Goal: Find specific page/section: Find specific page/section

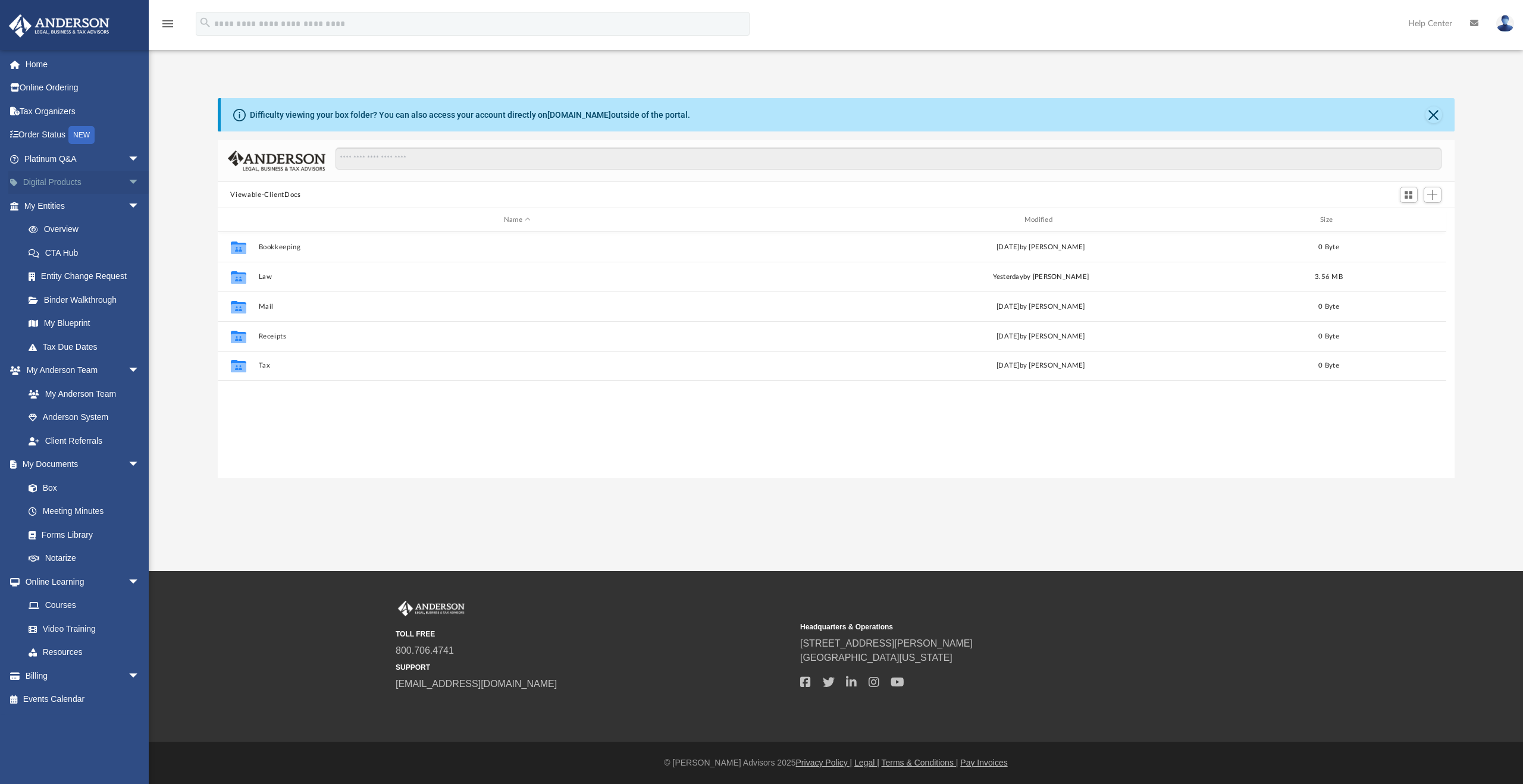
scroll to position [261, 1227]
click at [60, 205] on link "My Entities arrow_drop_down" at bounding box center [83, 206] width 150 height 24
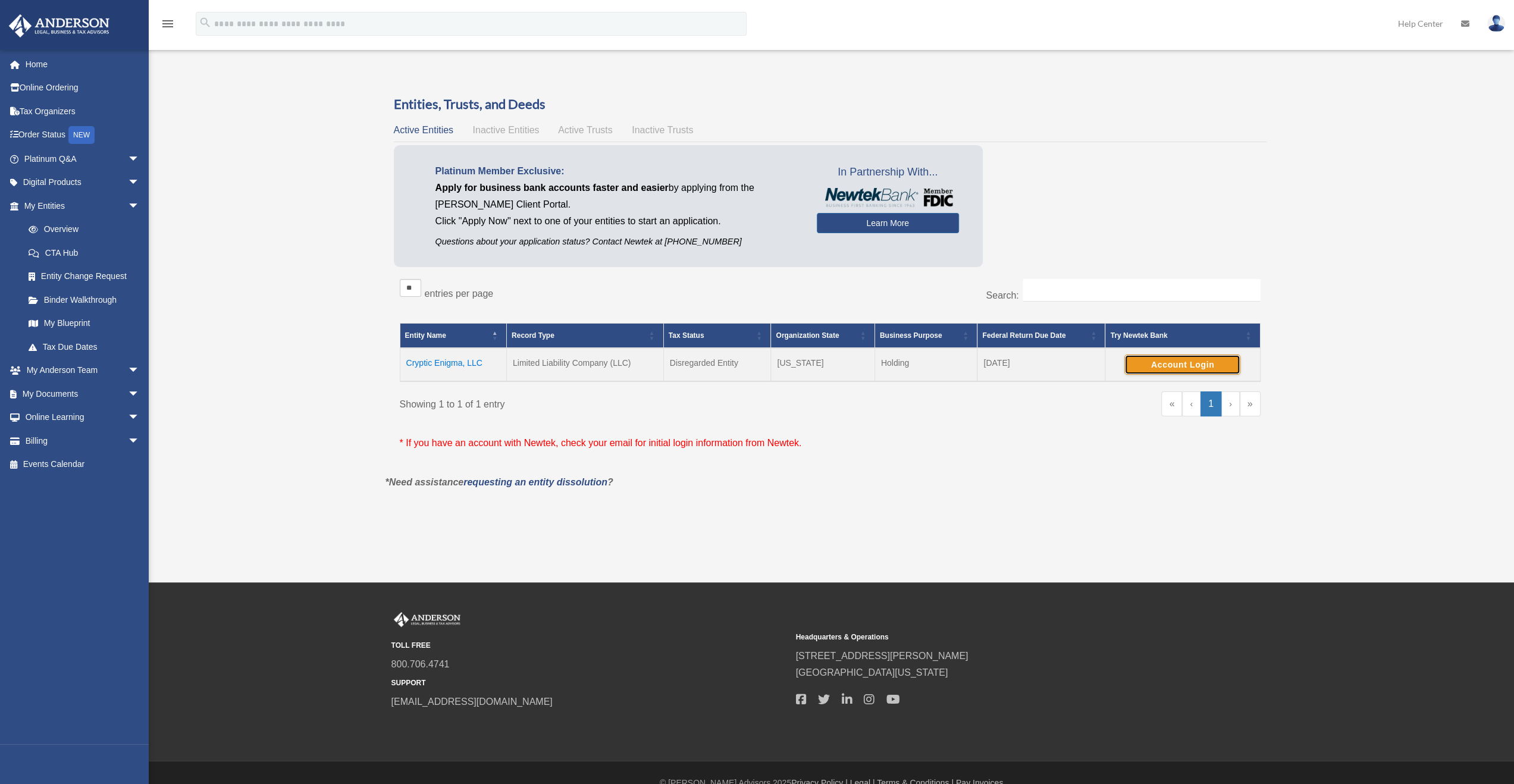
click at [1197, 363] on button "Account Login" at bounding box center [1182, 364] width 116 height 20
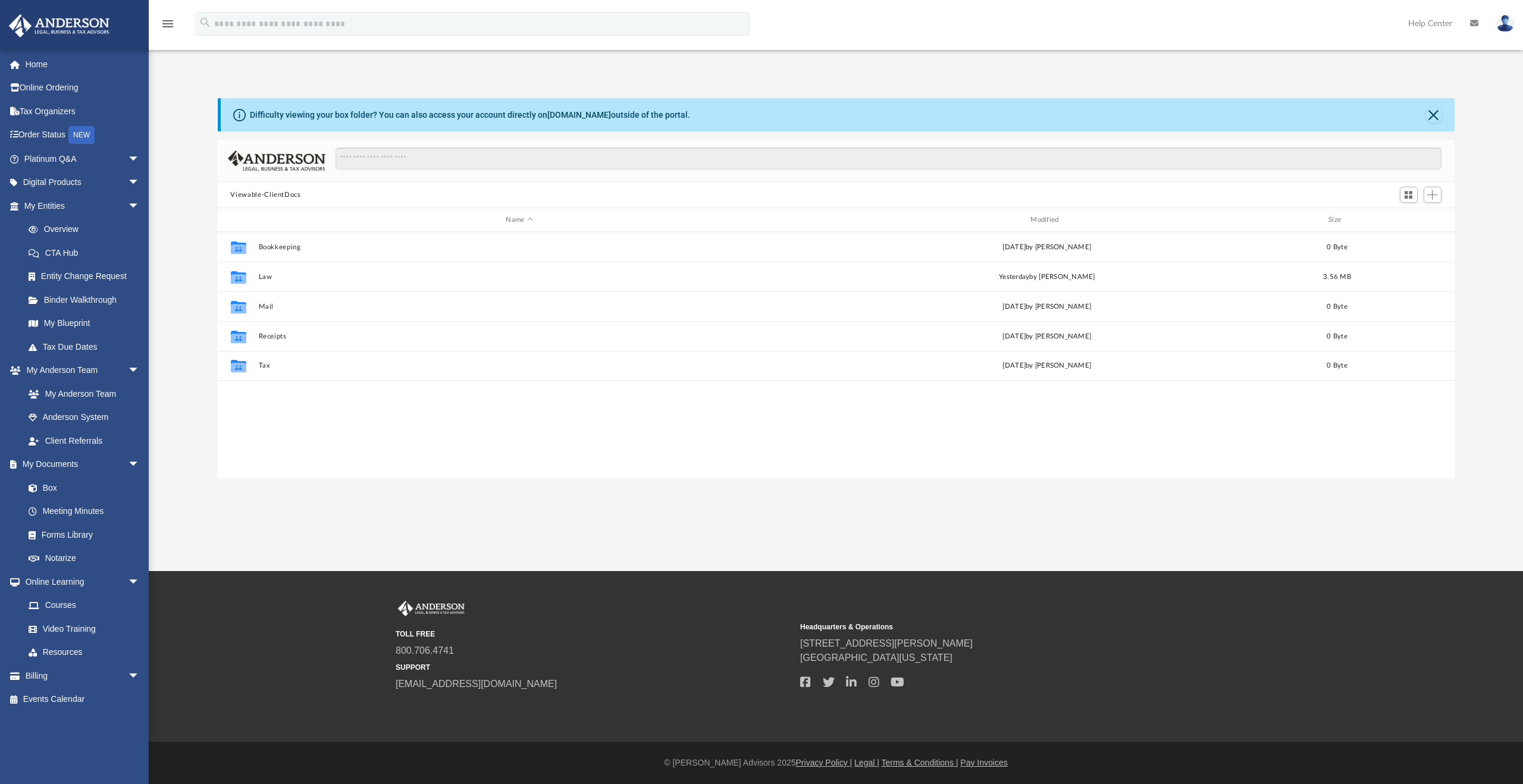
scroll to position [261, 1227]
